Goal: Information Seeking & Learning: Understand process/instructions

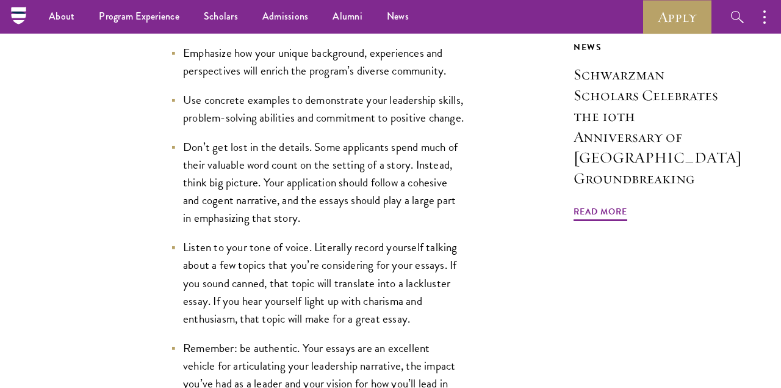
scroll to position [1290, 0]
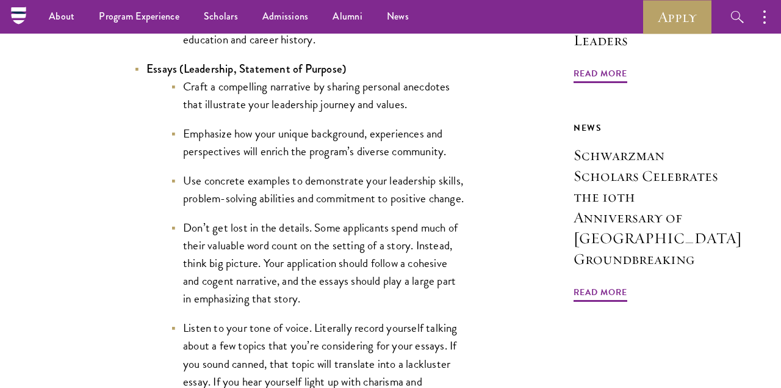
click at [263, 107] on li "Craft a compelling narrative by sharing personal anecdotes that illustrate your…" at bounding box center [317, 95] width 293 height 35
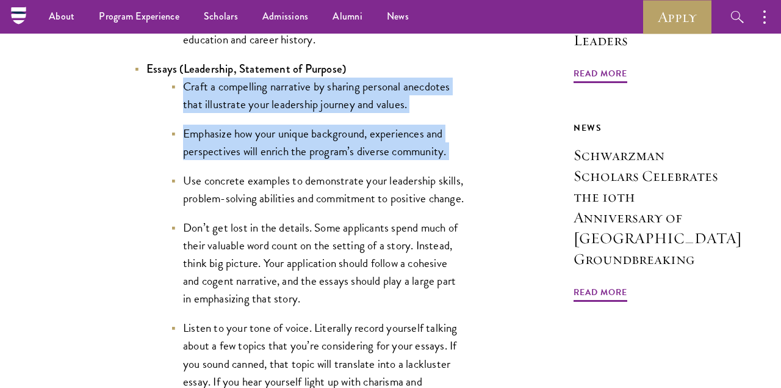
drag, startPoint x: 263, startPoint y: 107, endPoint x: 272, endPoint y: 164, distance: 57.5
click at [273, 164] on ul "Craft a compelling narrative by sharing personal anecdotes that illustrate your…" at bounding box center [305, 284] width 317 height 413
click at [272, 160] on li "Emphasize how your unique background, experiences and perspectives will enrich …" at bounding box center [317, 142] width 293 height 35
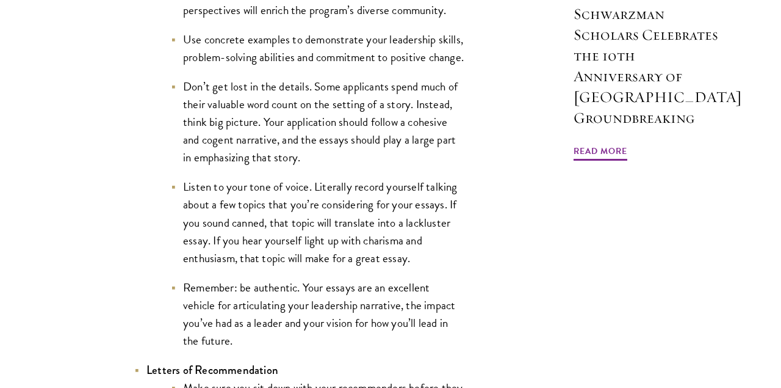
scroll to position [1476, 0]
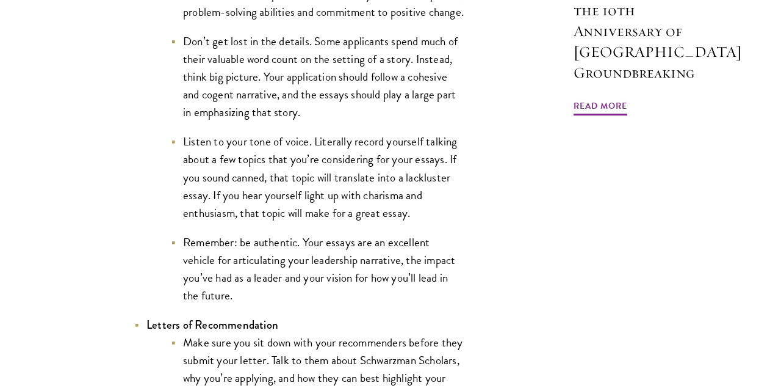
click at [254, 211] on li "Listen to your tone of voice. Literally record yourself talking about a few top…" at bounding box center [317, 176] width 293 height 89
click at [254, 214] on li "Listen to your tone of voice. Literally record yourself talking about a few top…" at bounding box center [317, 176] width 293 height 89
click at [415, 216] on li "Listen to your tone of voice. Literally record yourself talking about a few top…" at bounding box center [317, 176] width 293 height 89
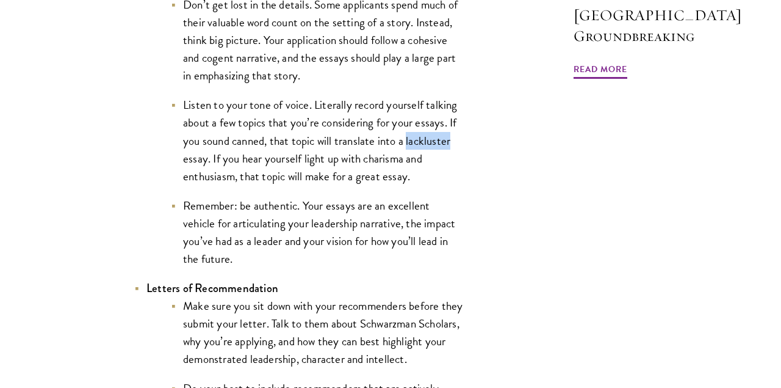
scroll to position [1515, 0]
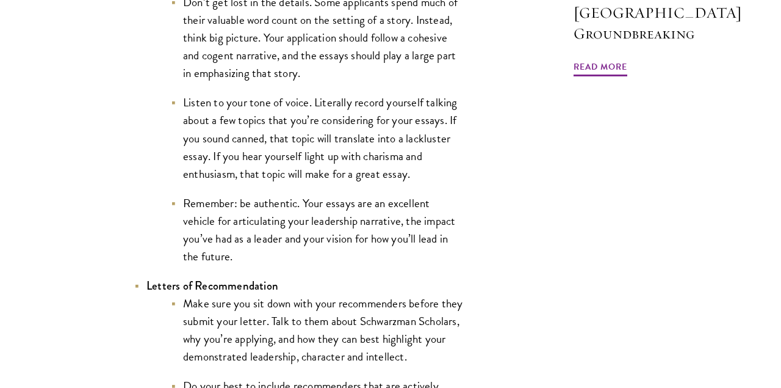
click at [281, 181] on li "Listen to your tone of voice. Literally record yourself talking about a few top…" at bounding box center [317, 137] width 293 height 89
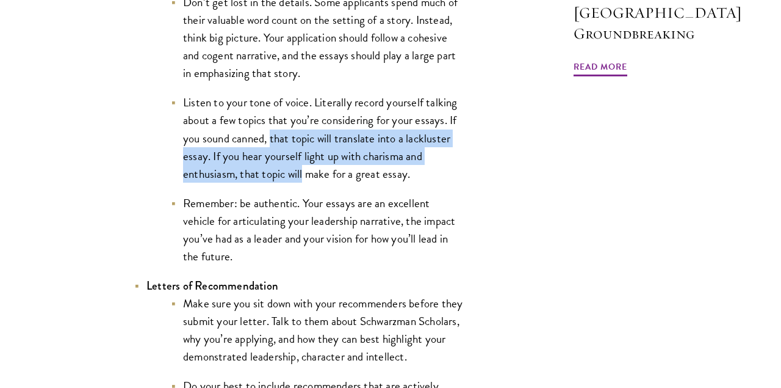
drag, startPoint x: 281, startPoint y: 181, endPoint x: 297, endPoint y: 205, distance: 28.6
click at [297, 182] on li "Listen to your tone of voice. Literally record yourself talking about a few top…" at bounding box center [317, 137] width 293 height 89
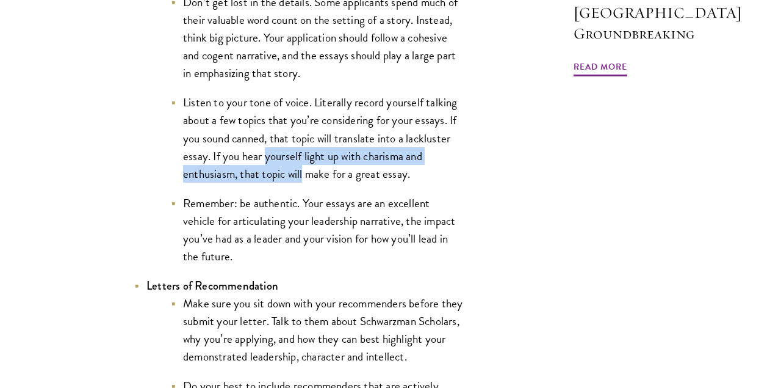
drag, startPoint x: 297, startPoint y: 205, endPoint x: 291, endPoint y: 197, distance: 10.0
click at [291, 182] on li "Listen to your tone of voice. Literally record yourself talking about a few top…" at bounding box center [317, 137] width 293 height 89
drag, startPoint x: 291, startPoint y: 197, endPoint x: 324, endPoint y: 212, distance: 36.9
click at [324, 182] on li "Listen to your tone of voice. Literally record yourself talking about a few top…" at bounding box center [317, 137] width 293 height 89
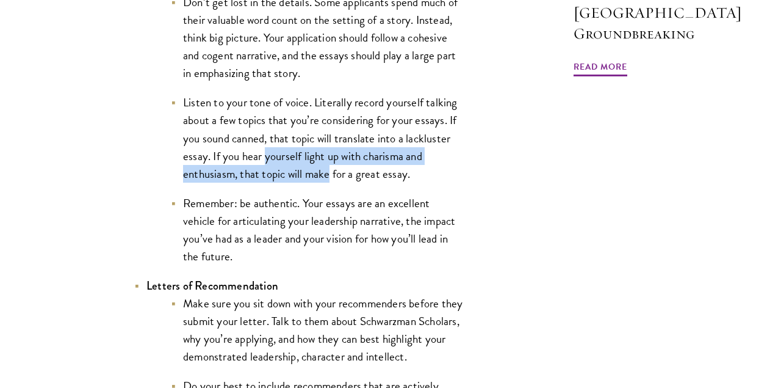
click at [324, 182] on li "Listen to your tone of voice. Literally record yourself talking about a few top…" at bounding box center [317, 137] width 293 height 89
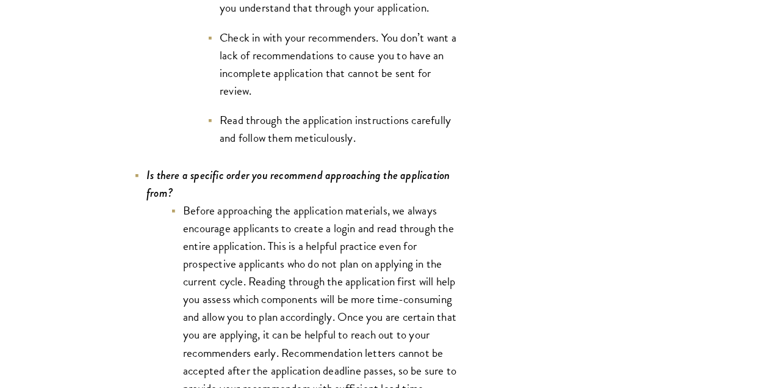
scroll to position [4193, 0]
